Goal: Task Accomplishment & Management: Manage account settings

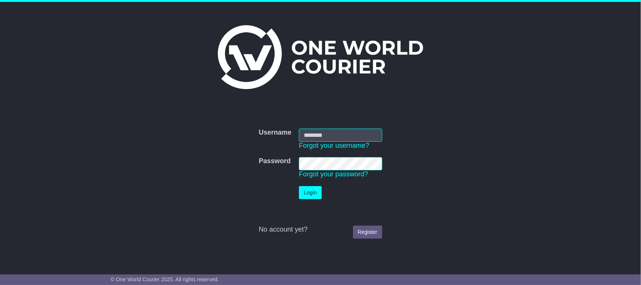
type input "**********"
click at [317, 195] on button "Login" at bounding box center [310, 192] width 23 height 13
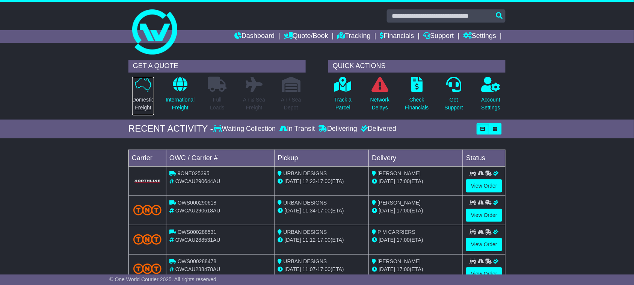
click at [139, 108] on p "Domestic Freight" at bounding box center [143, 104] width 22 height 16
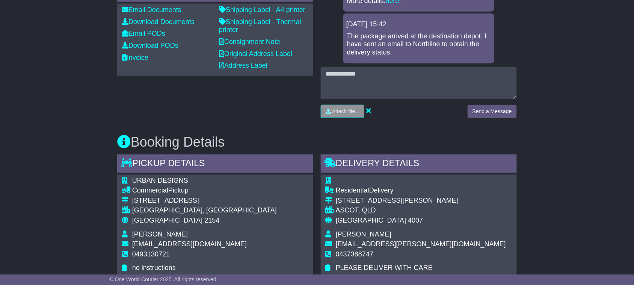
scroll to position [268, 0]
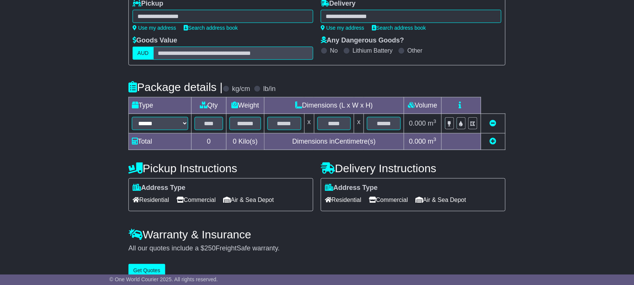
scroll to position [113, 0]
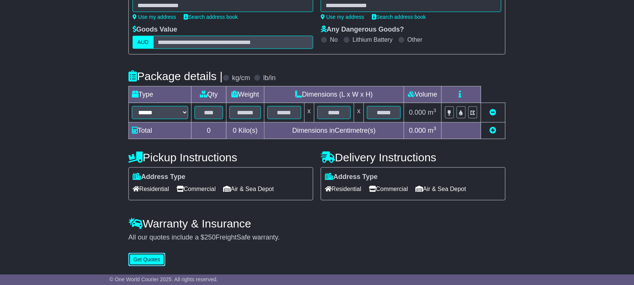
click at [162, 261] on button "Get Quotes" at bounding box center [146, 259] width 37 height 13
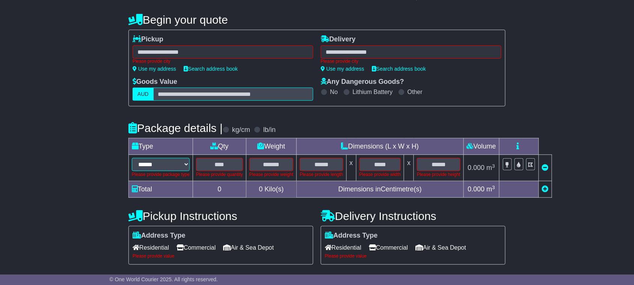
scroll to position [0, 0]
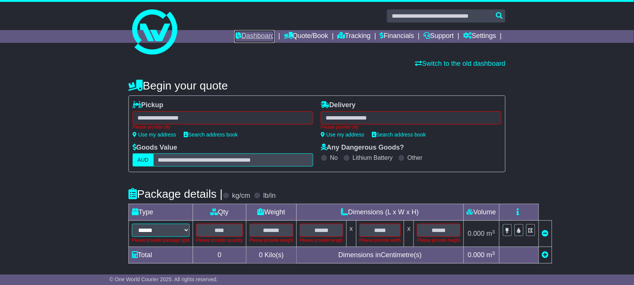
click at [243, 35] on link "Dashboard" at bounding box center [254, 36] width 40 height 13
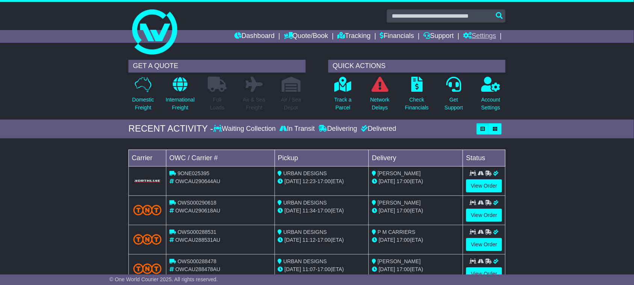
click at [494, 38] on link "Settings" at bounding box center [479, 36] width 33 height 13
click at [545, 80] on div "GET A QUOTE Domestic Freight International Freight Full Loads Air & Sea Freight…" at bounding box center [317, 87] width 634 height 63
click at [305, 33] on link "Quote/Book" at bounding box center [306, 36] width 44 height 13
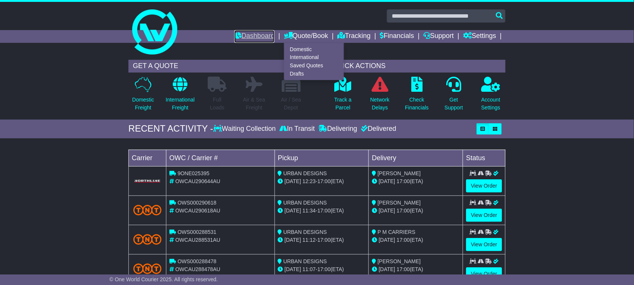
click at [258, 38] on link "Dashboard" at bounding box center [254, 36] width 40 height 13
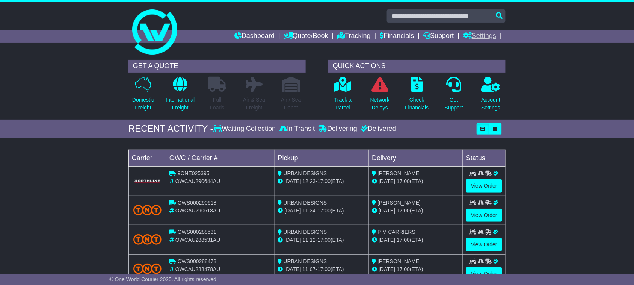
click at [487, 36] on link "Settings" at bounding box center [479, 36] width 33 height 13
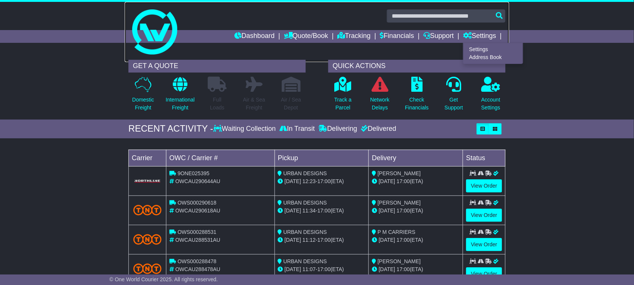
click at [168, 29] on img at bounding box center [154, 31] width 45 height 45
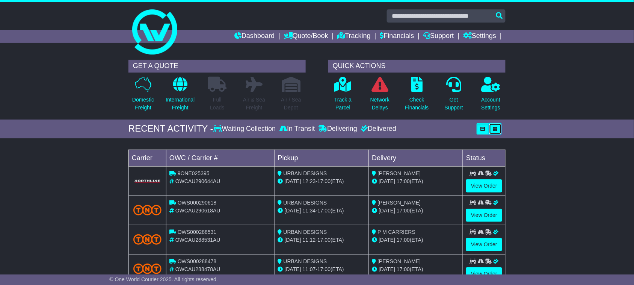
click at [492, 130] on button "button" at bounding box center [495, 128] width 13 height 11
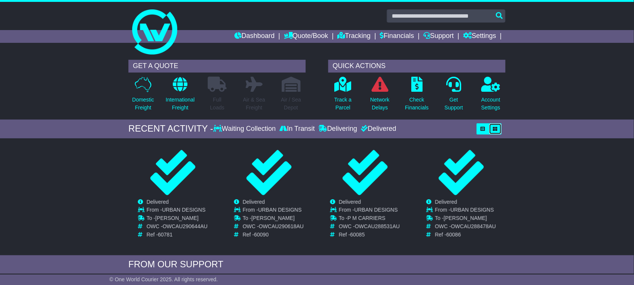
click at [492, 130] on button "button" at bounding box center [495, 128] width 13 height 11
click at [484, 127] on icon "button" at bounding box center [483, 129] width 5 height 5
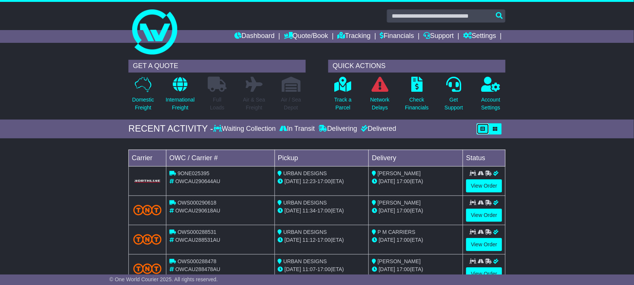
click at [484, 127] on icon "button" at bounding box center [483, 129] width 5 height 5
click at [490, 36] on link "Settings" at bounding box center [479, 36] width 33 height 13
click at [355, 33] on link "Tracking" at bounding box center [354, 36] width 33 height 13
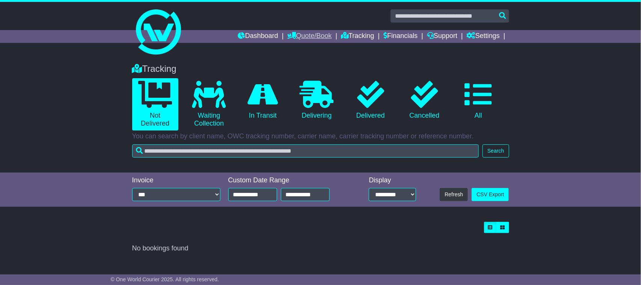
click at [308, 35] on link "Quote/Book" at bounding box center [309, 36] width 44 height 13
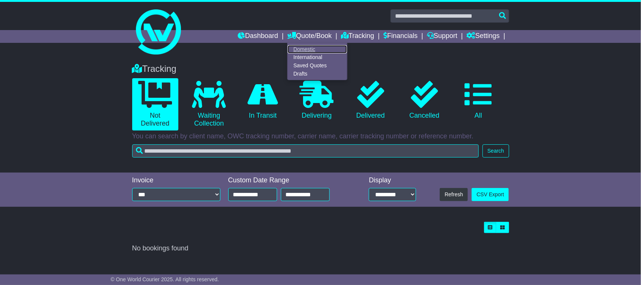
click at [299, 46] on link "Domestic" at bounding box center [317, 49] width 59 height 8
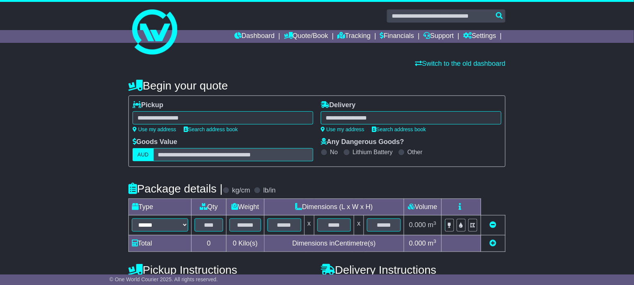
click at [173, 32] on div "Dashboard Quote/Book Domestic International Saved Quotes Drafts Domestic Quote …" at bounding box center [317, 36] width 385 height 13
click at [177, 29] on link at bounding box center [317, 32] width 385 height 60
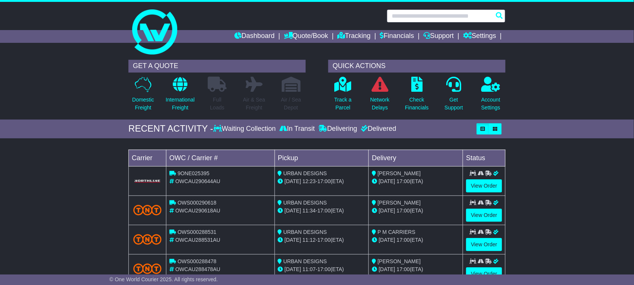
click at [408, 15] on input "text" at bounding box center [446, 15] width 119 height 13
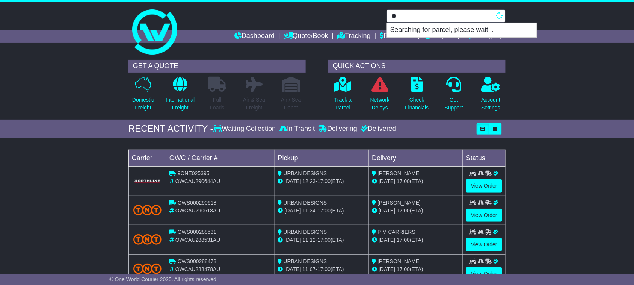
type input "*"
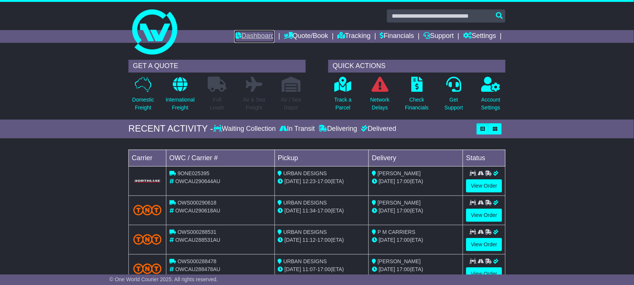
click at [246, 34] on link "Dashboard" at bounding box center [254, 36] width 40 height 13
click at [484, 85] on icon at bounding box center [490, 84] width 19 height 15
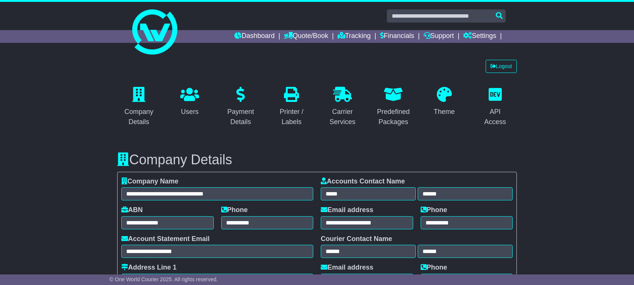
select select "**********"
select select "**"
select select "*"
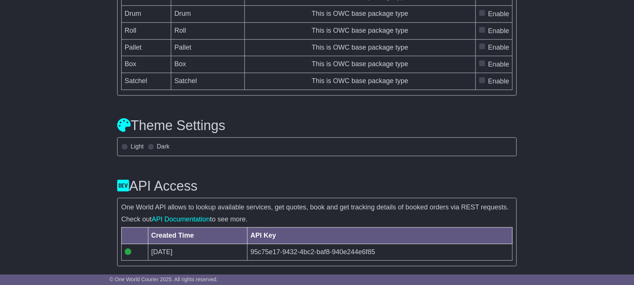
scroll to position [2443, 0]
click at [180, 220] on link "API Documentation" at bounding box center [181, 219] width 58 height 8
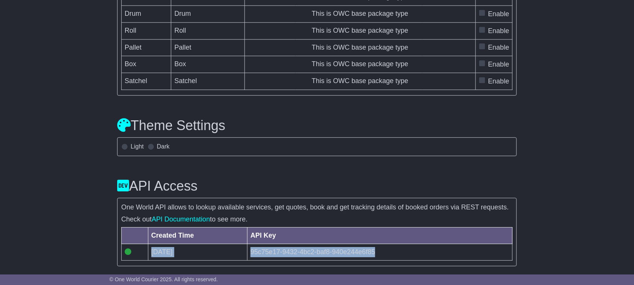
drag, startPoint x: 152, startPoint y: 250, endPoint x: 402, endPoint y: 248, distance: 249.7
click at [402, 248] on tr "[DATE] 95c75e17-9432-4bc2-baf8-940e244e6f85" at bounding box center [317, 252] width 391 height 17
click at [404, 247] on td "95c75e17-9432-4bc2-baf8-940e244e6f85" at bounding box center [379, 252] width 265 height 17
drag, startPoint x: 387, startPoint y: 250, endPoint x: 250, endPoint y: 252, distance: 137.1
click at [250, 252] on td "95c75e17-9432-4bc2-baf8-940e244e6f85" at bounding box center [379, 252] width 265 height 17
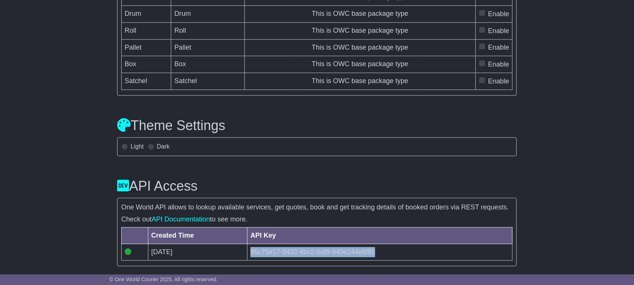
copy td "95c75e17-9432-4bc2-baf8-940e244e6f85"
